Goal: Task Accomplishment & Management: Manage account settings

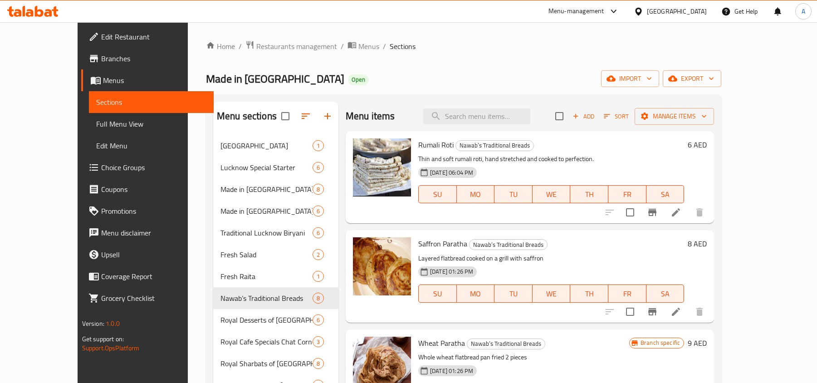
scroll to position [127, 0]
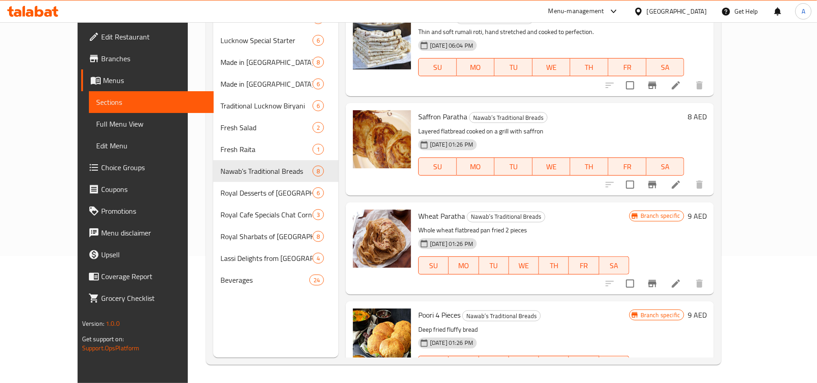
click at [679, 10] on div "[GEOGRAPHIC_DATA]" at bounding box center [677, 11] width 60 height 10
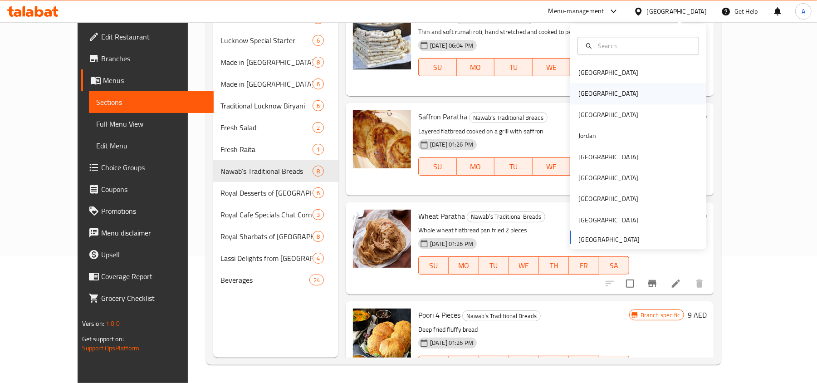
click at [586, 94] on div "[GEOGRAPHIC_DATA]" at bounding box center [608, 93] width 74 height 21
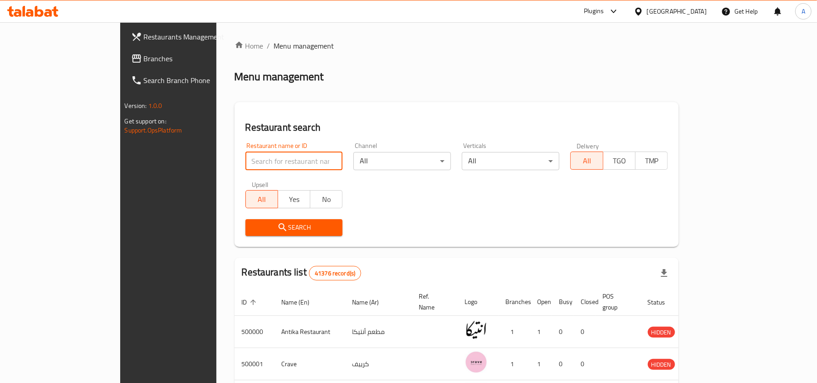
click at [245, 162] on input "search" at bounding box center [294, 161] width 98 height 18
paste input "342547363"
type input "342547363"
click at [271, 157] on input "search" at bounding box center [294, 161] width 98 height 18
paste input "664925"
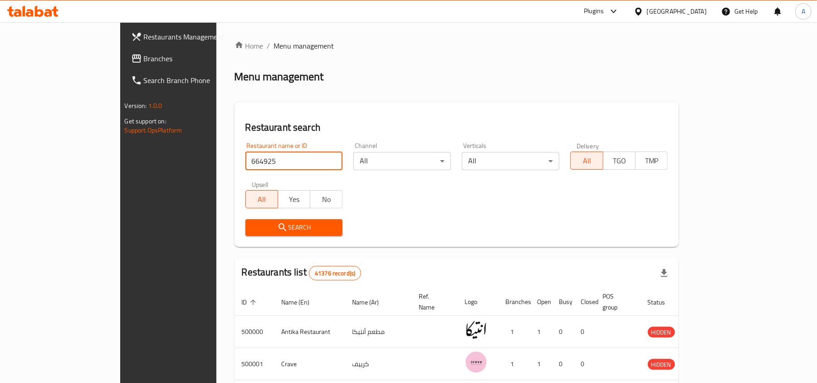
type input "664925"
click button "Search" at bounding box center [294, 227] width 98 height 17
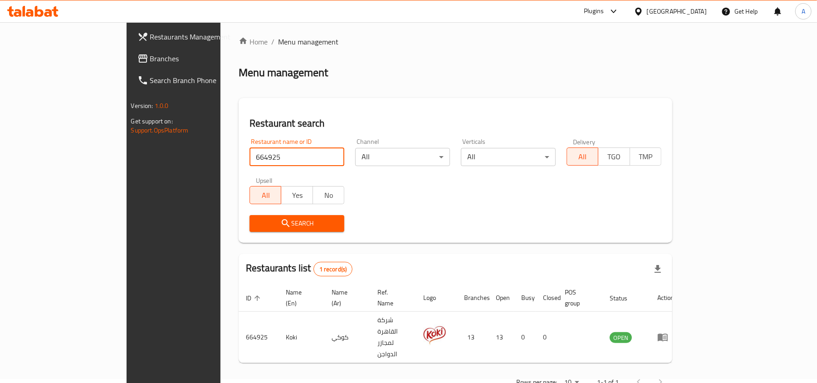
scroll to position [5, 0]
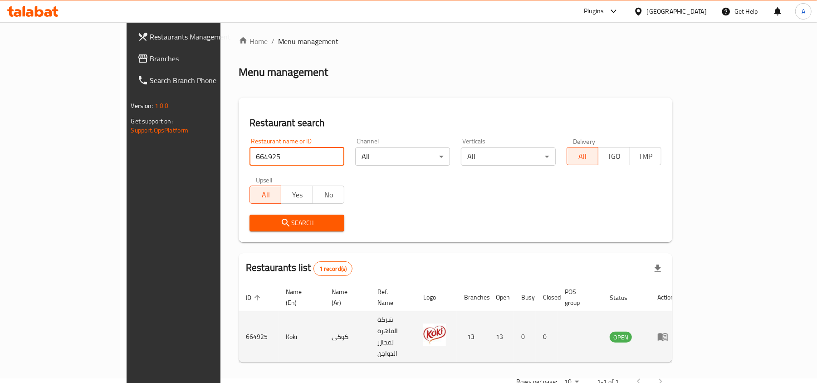
click at [668, 333] on icon "enhanced table" at bounding box center [663, 337] width 10 height 8
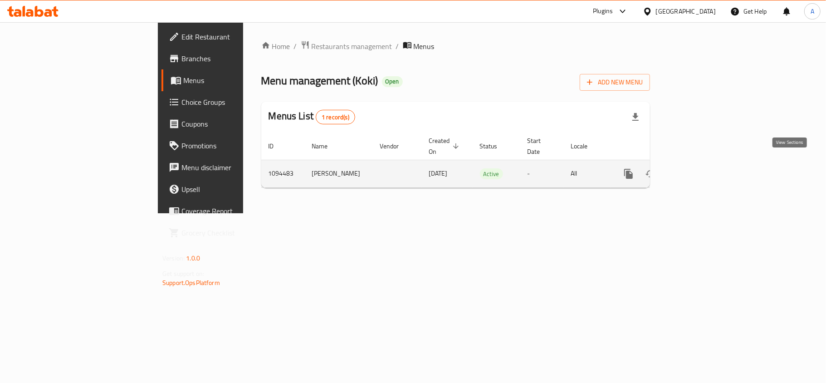
click at [699, 170] on icon "enhanced table" at bounding box center [693, 173] width 11 height 11
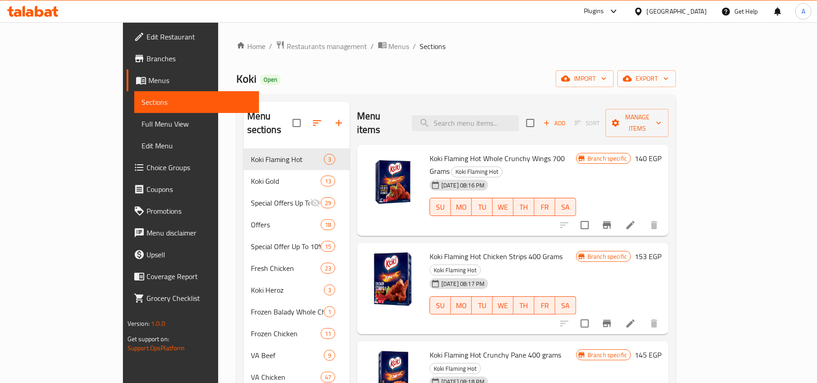
click at [512, 106] on div "Menu items Add Sort Manage items" at bounding box center [513, 123] width 312 height 43
click at [519, 117] on input "search" at bounding box center [465, 123] width 107 height 16
paste input "Crunchy Nuggets 20 Pieces"
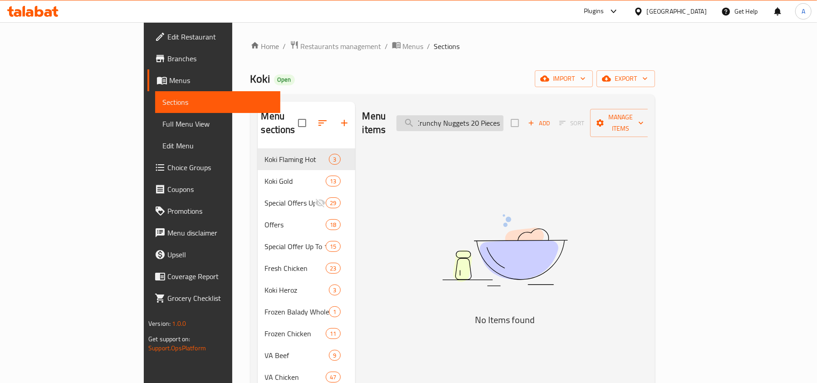
scroll to position [0, 2]
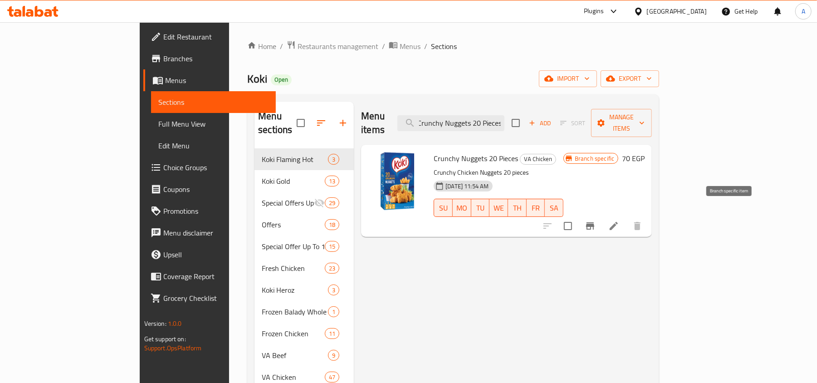
click at [595, 220] on icon "Branch-specific-item" at bounding box center [590, 225] width 11 height 11
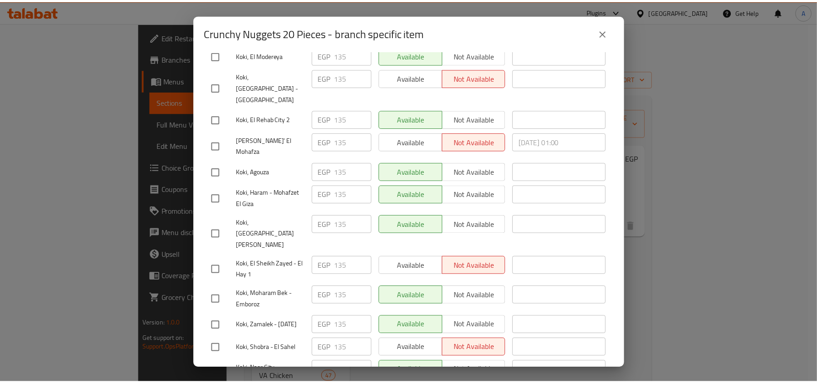
scroll to position [209, 0]
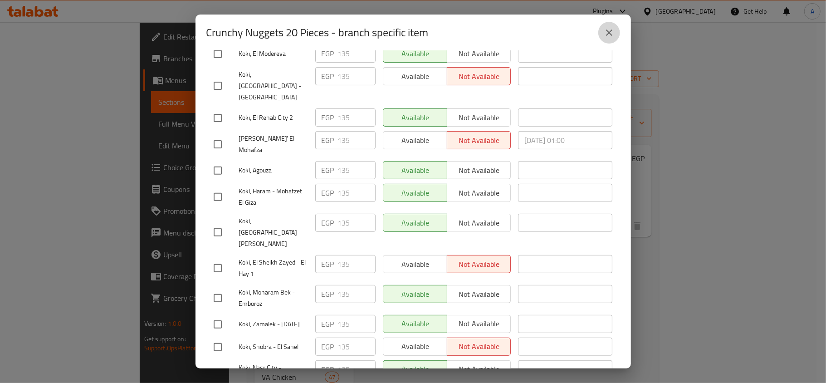
click at [603, 40] on button "close" at bounding box center [609, 33] width 22 height 22
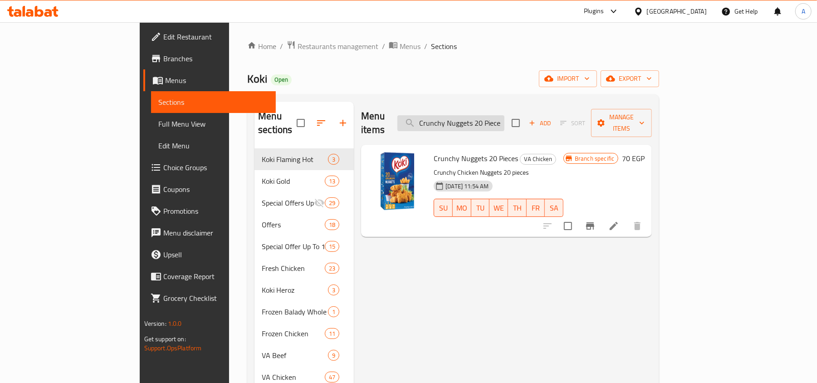
click at [504, 115] on input "Crunchy Nuggets 20 Pieces" at bounding box center [450, 123] width 107 height 16
paste input "60 pieces and fries"
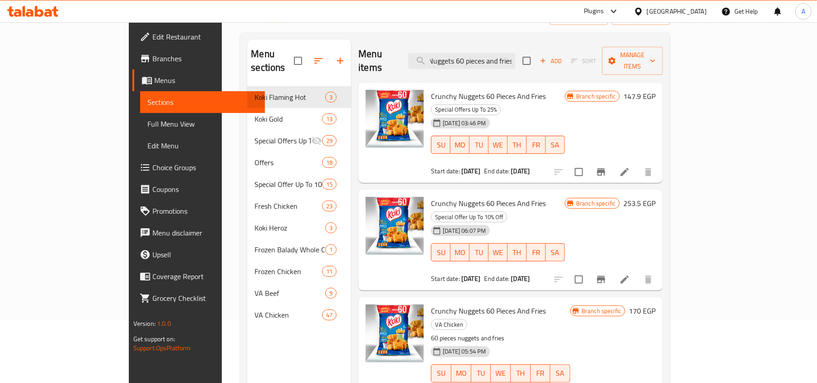
scroll to position [127, 0]
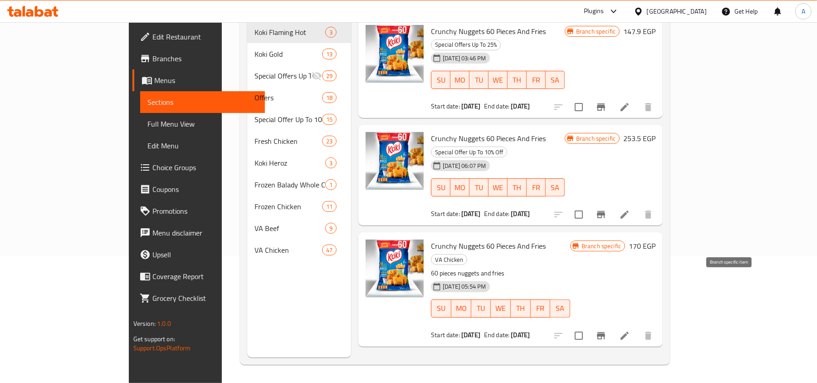
click at [606, 330] on icon "Branch-specific-item" at bounding box center [600, 335] width 11 height 11
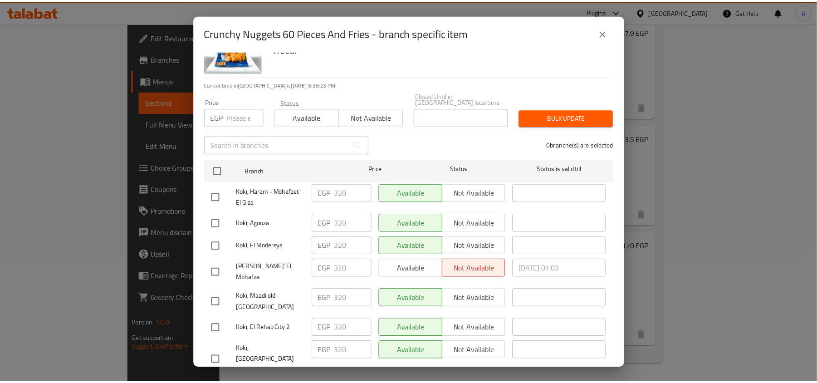
scroll to position [60, 0]
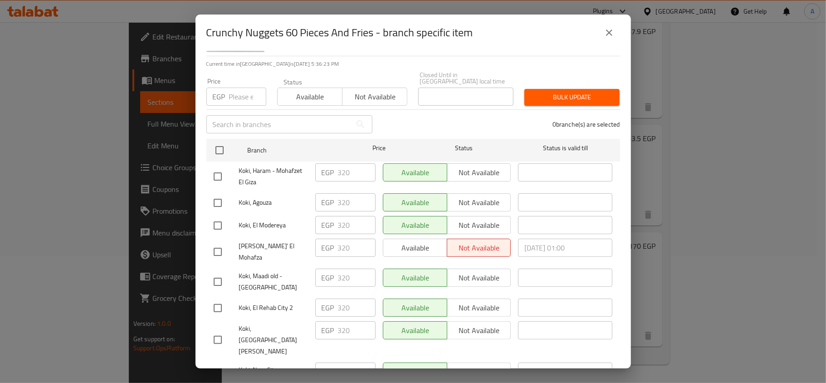
click at [604, 32] on icon "close" at bounding box center [609, 32] width 11 height 11
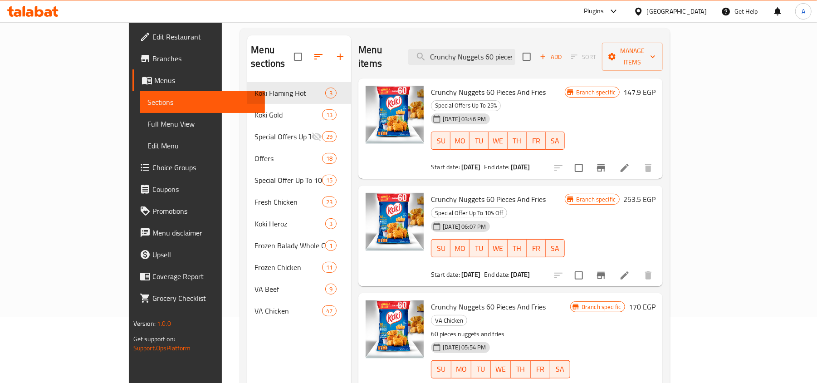
scroll to position [0, 0]
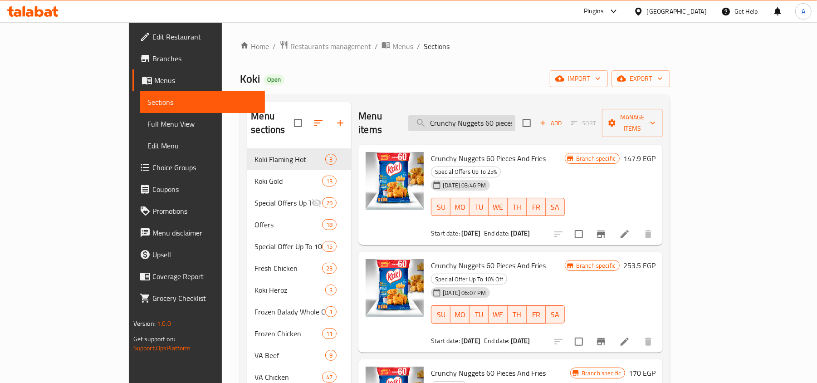
click at [510, 114] on div "Menu sections Koki Flaming Hot 3 Koki Gold 13 Special Offers Up To 25% 29 Offer…" at bounding box center [455, 292] width 430 height 397
click at [507, 123] on input "Crunchy Nuggets 60 pieces and fries" at bounding box center [461, 123] width 107 height 16
paste input "pane 20 Pieces super tawfeer"
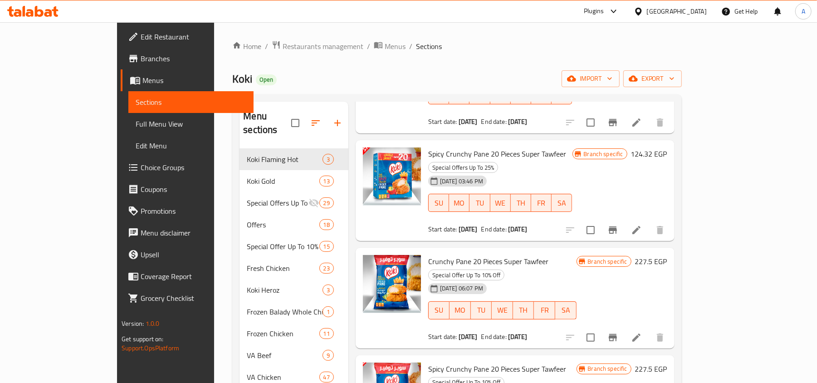
scroll to position [234, 0]
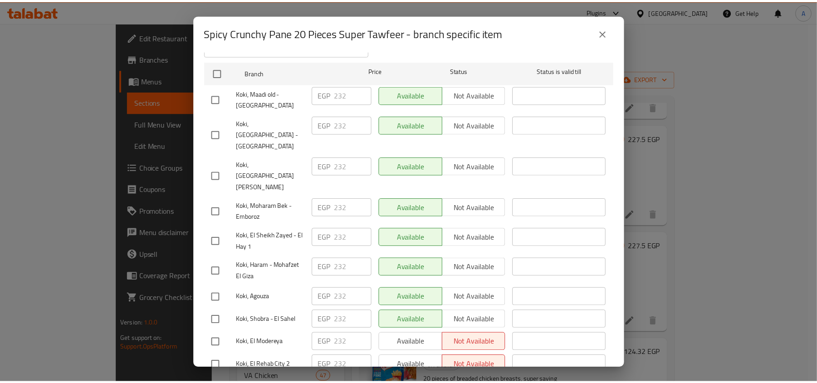
scroll to position [209, 0]
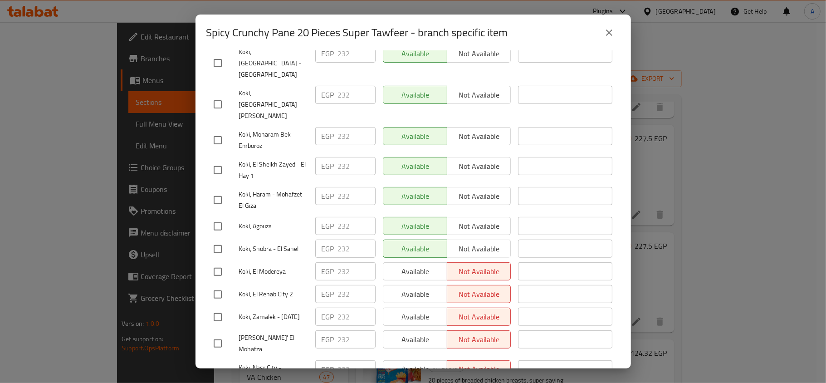
click at [616, 31] on button "close" at bounding box center [609, 33] width 22 height 22
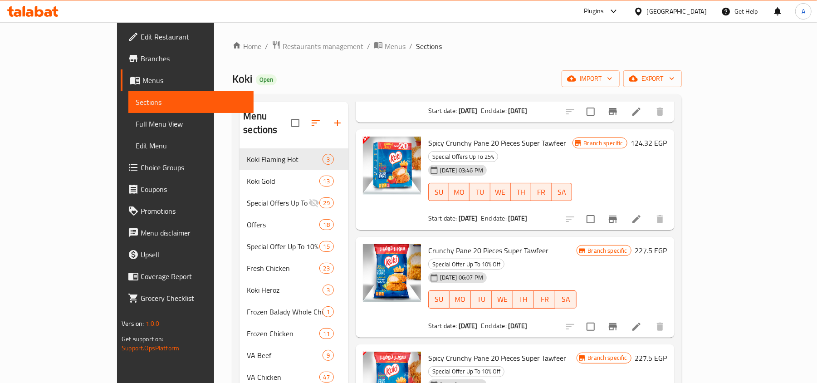
scroll to position [0, 0]
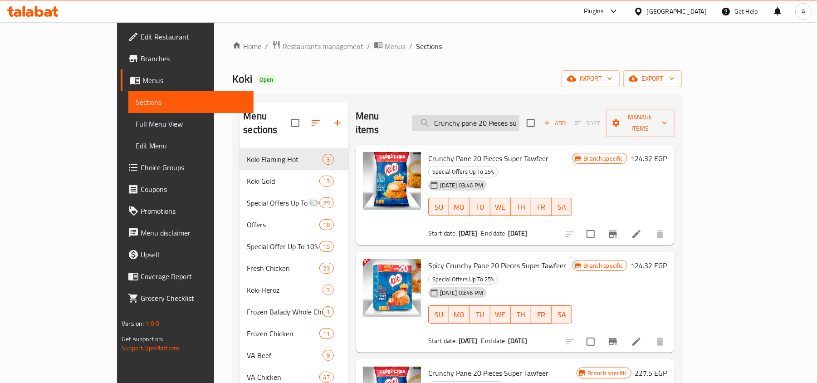
click at [515, 119] on input "Crunchy pane 20 Pieces super tawfeer" at bounding box center [465, 123] width 107 height 16
paste input "Koki Gold Gourmet Burger 6 Pieces"
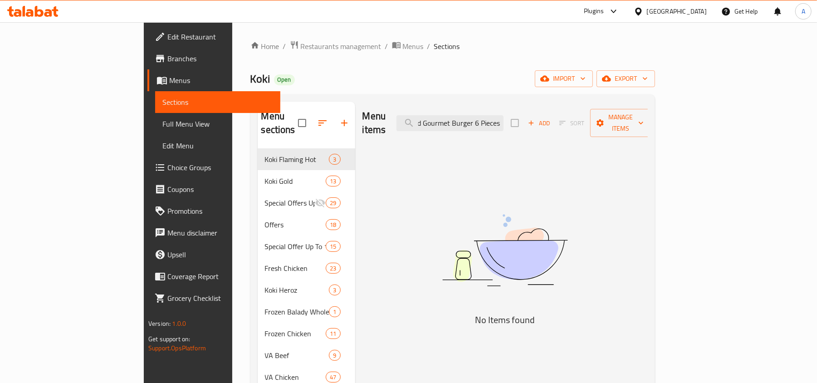
scroll to position [0, 24]
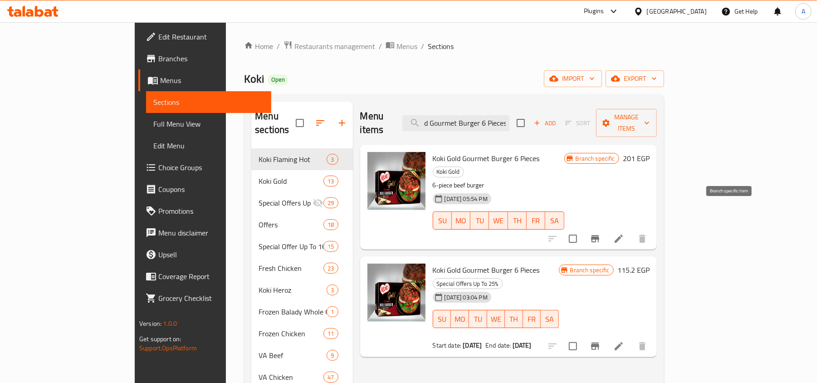
type input "Koki Gold Gourmet Burger 6 Pieces"
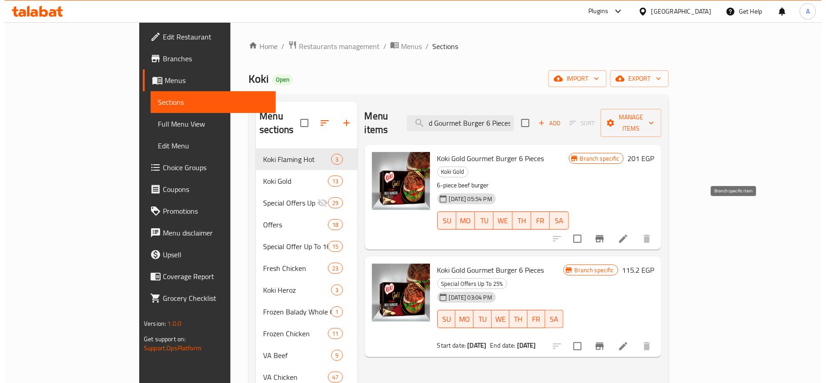
scroll to position [0, 0]
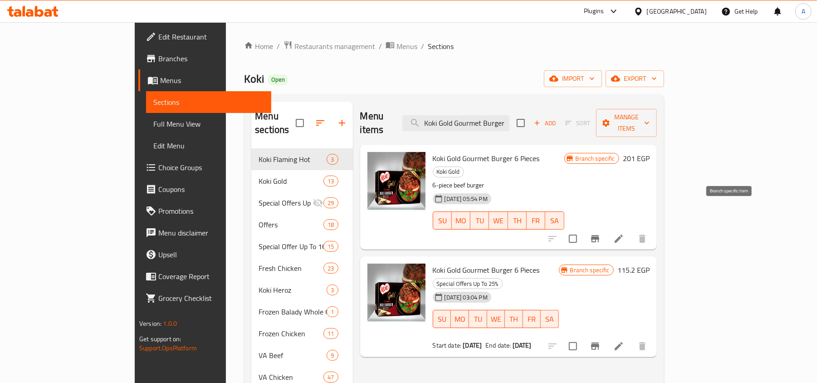
click at [606, 228] on button "Branch-specific-item" at bounding box center [595, 239] width 22 height 22
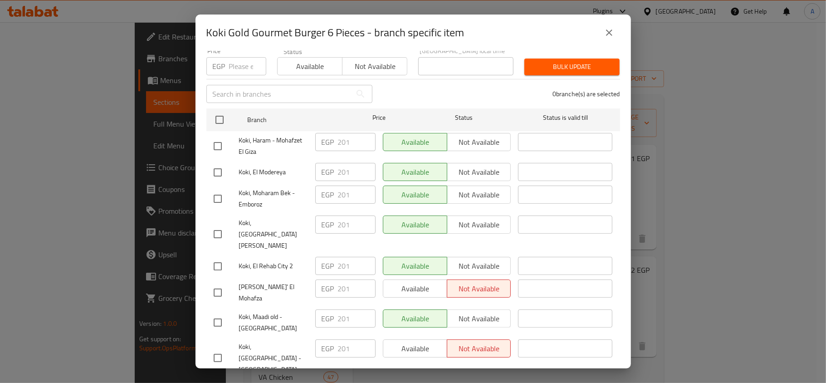
scroll to position [121, 0]
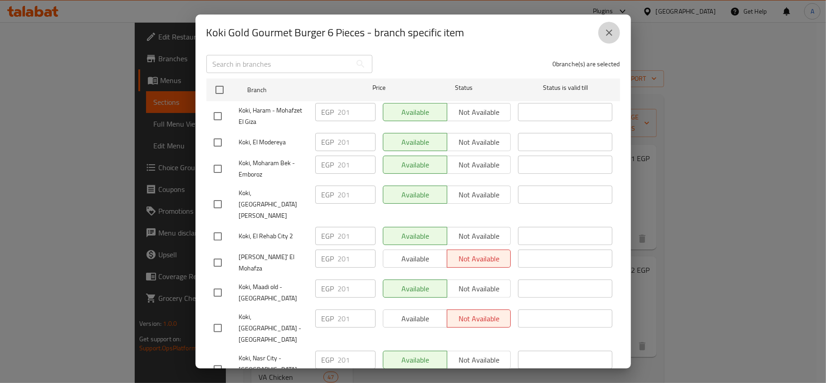
click at [615, 39] on button "close" at bounding box center [609, 33] width 22 height 22
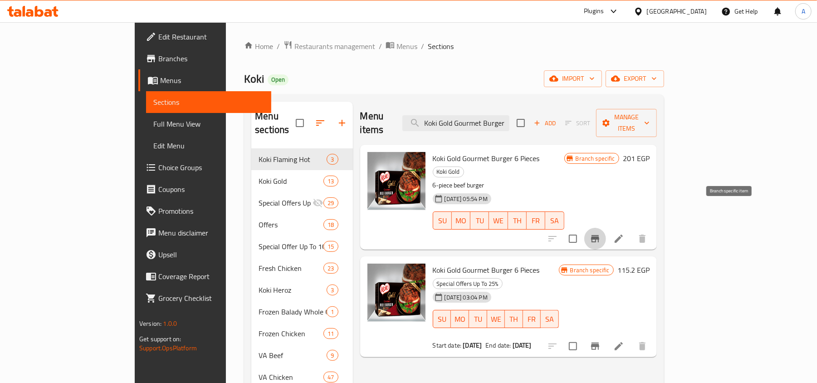
click at [600, 233] on icon "Branch-specific-item" at bounding box center [595, 238] width 11 height 11
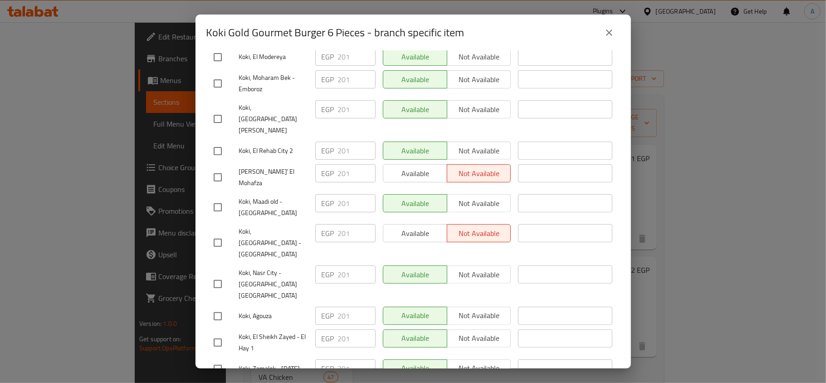
scroll to position [209, 0]
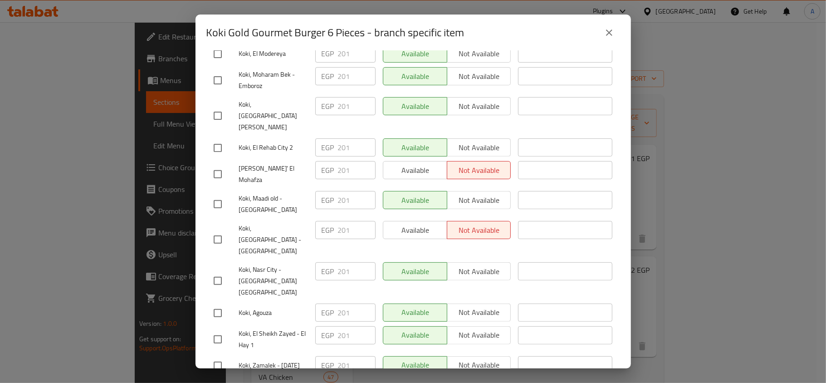
click at [597, 20] on div "Koki Gold Gourmet Burger 6 Pieces - branch specific item" at bounding box center [412, 33] width 435 height 36
click at [603, 28] on button "close" at bounding box center [609, 33] width 22 height 22
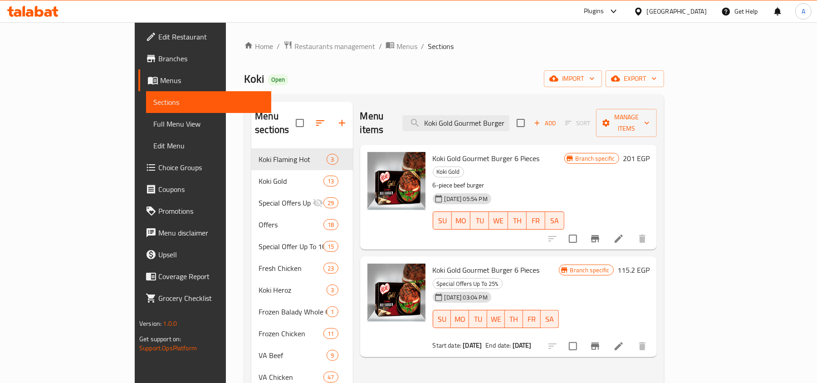
click at [606, 335] on button "Branch-specific-item" at bounding box center [595, 346] width 22 height 22
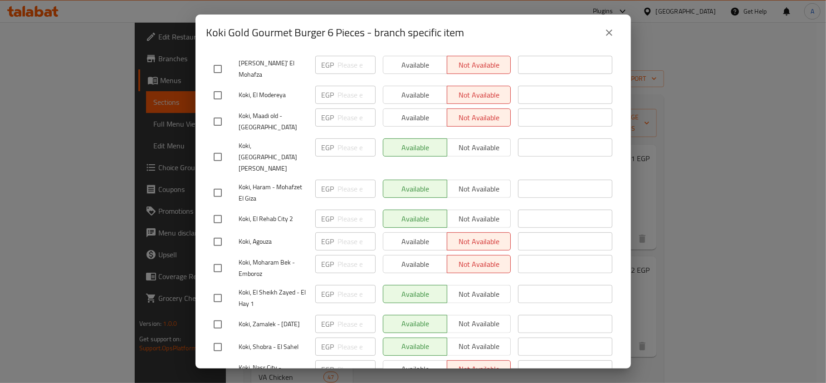
click at [599, 28] on button "close" at bounding box center [609, 33] width 22 height 22
